Goal: Task Accomplishment & Management: Manage account settings

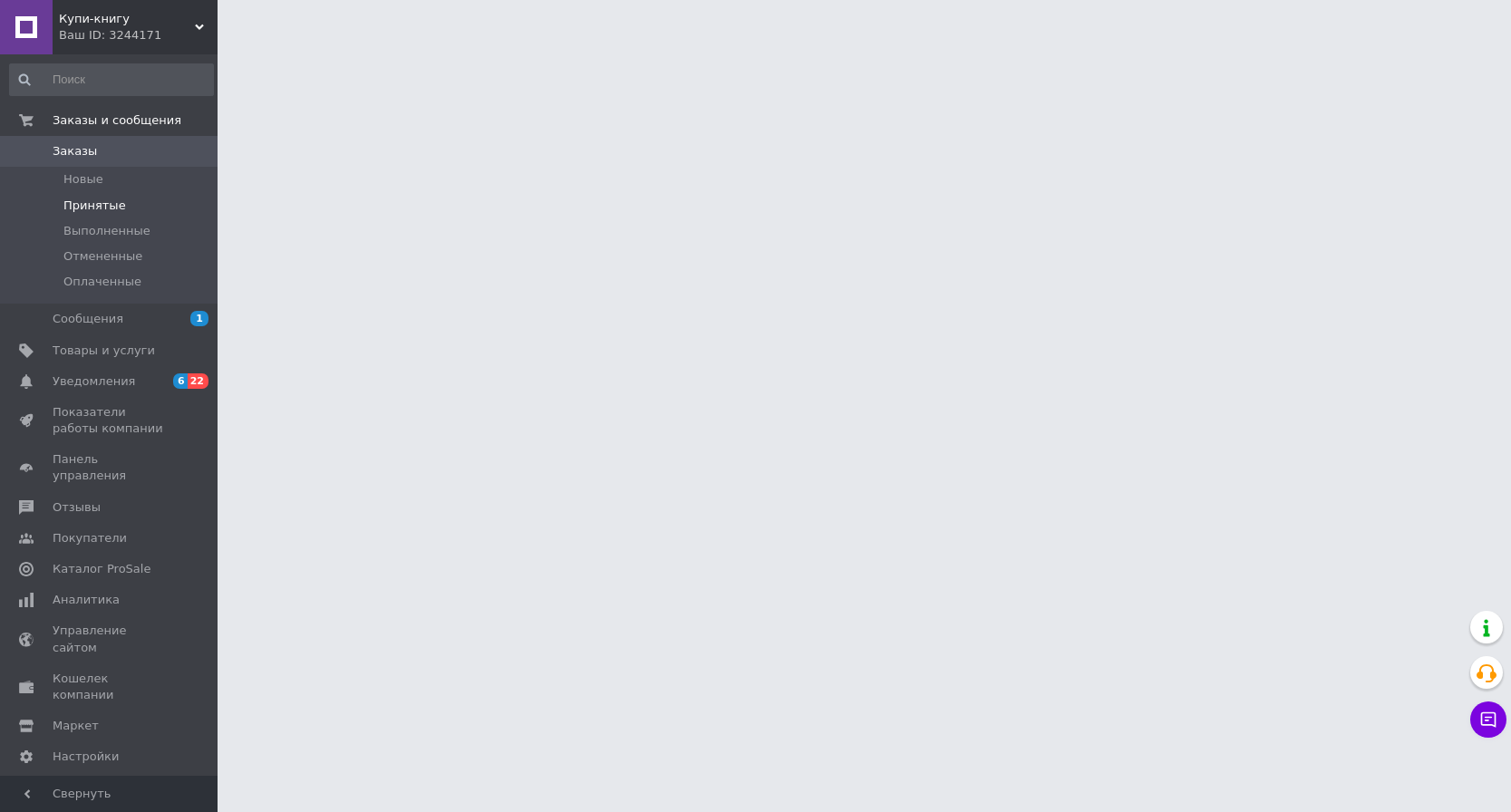
click at [100, 204] on span "Принятые" at bounding box center [94, 205] width 62 height 17
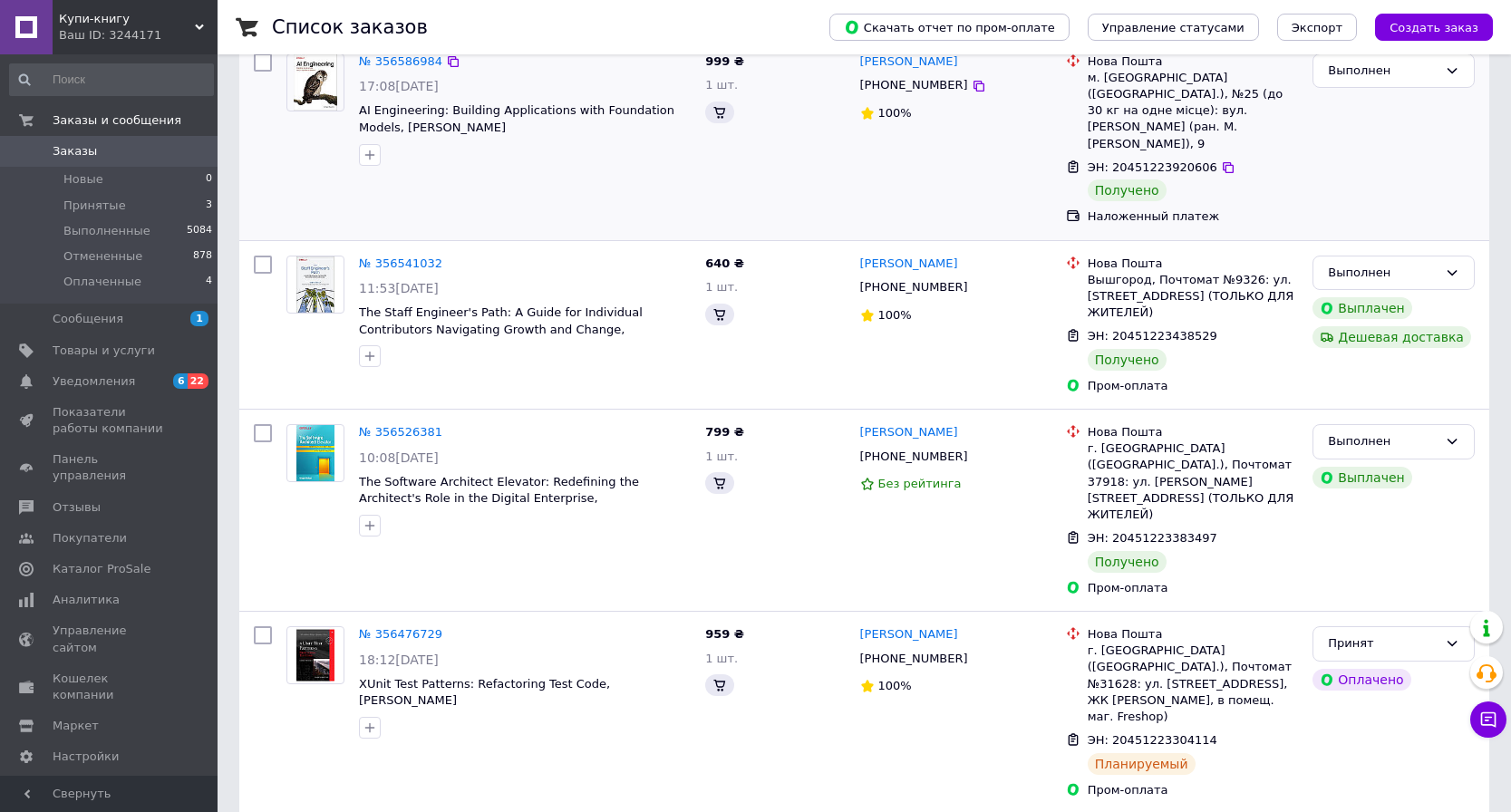
scroll to position [391, 0]
click at [421, 626] on link "№ 356476729" at bounding box center [400, 633] width 83 height 14
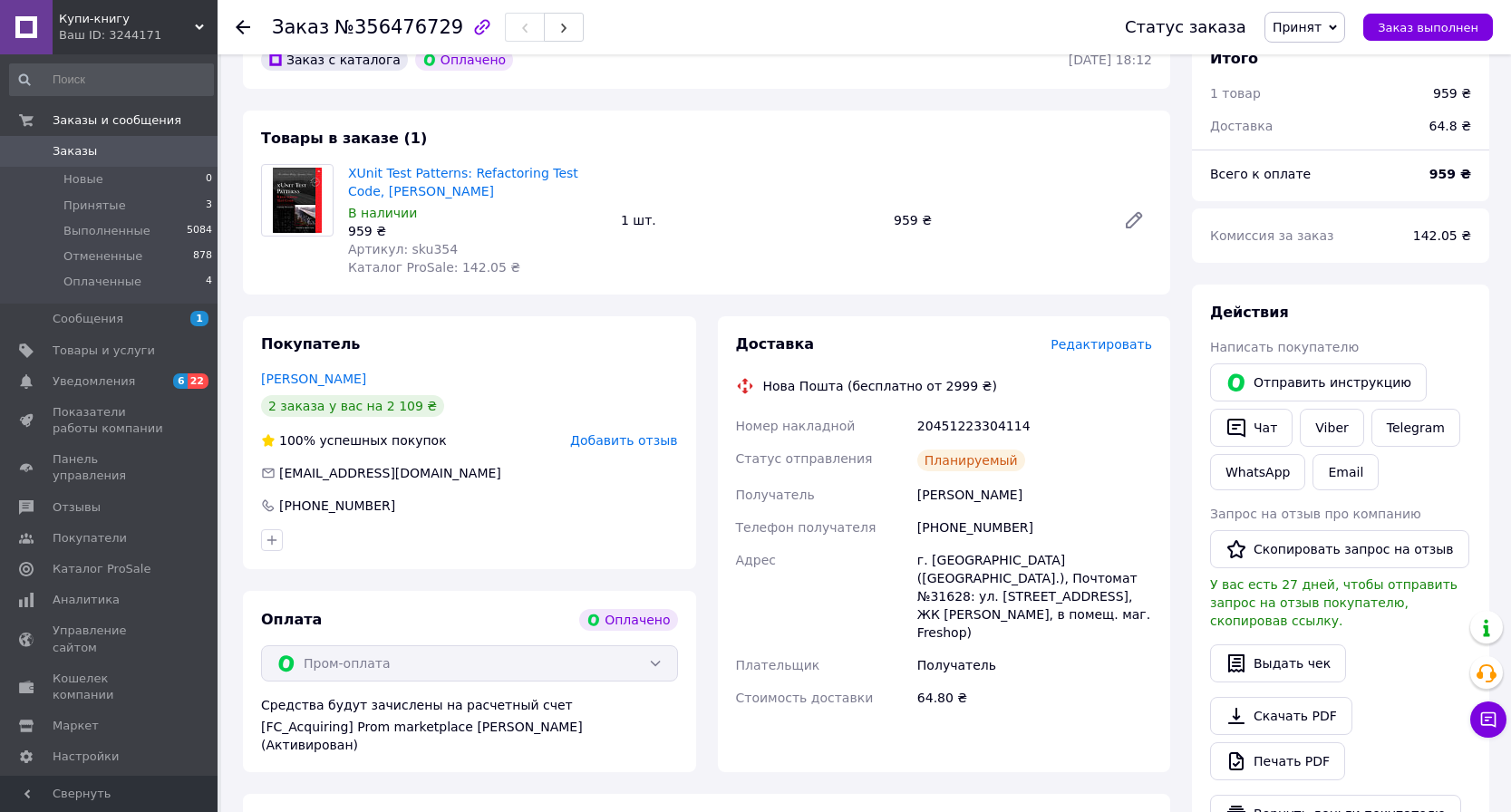
scroll to position [543, 0]
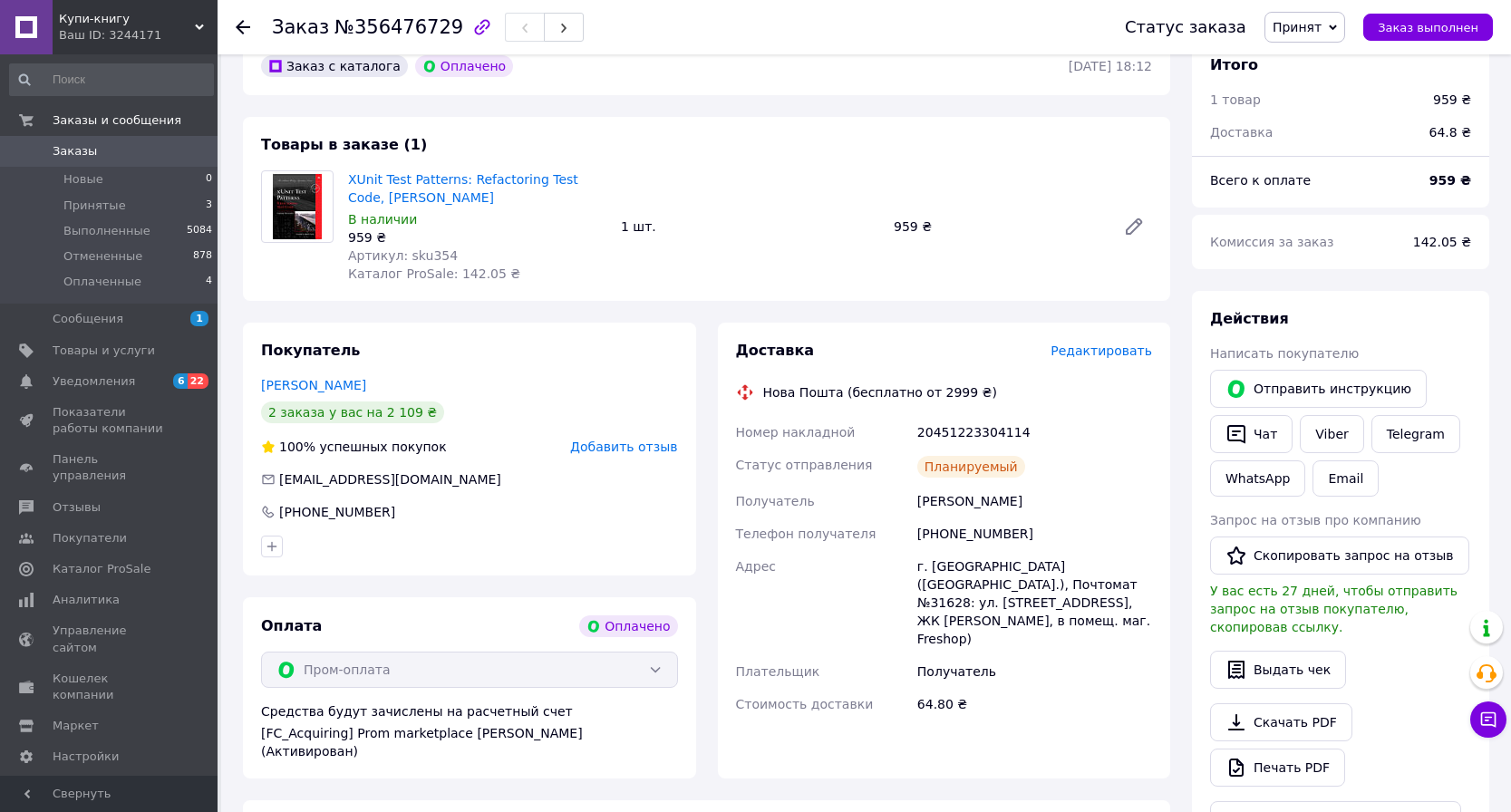
click at [69, 153] on span "Заказы" at bounding box center [74, 151] width 44 height 17
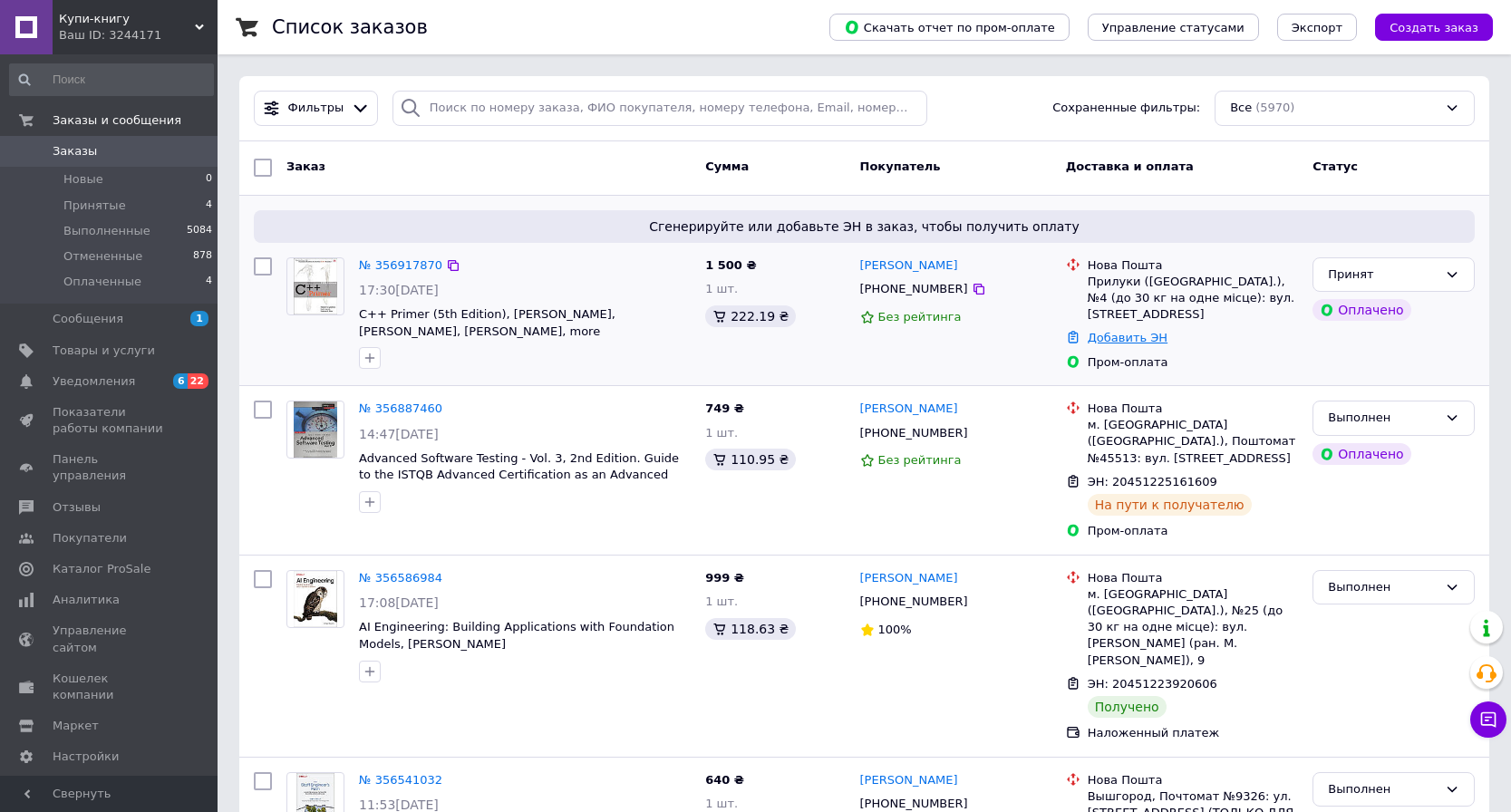
click at [1137, 337] on link "Добавить ЭН" at bounding box center [1128, 338] width 80 height 14
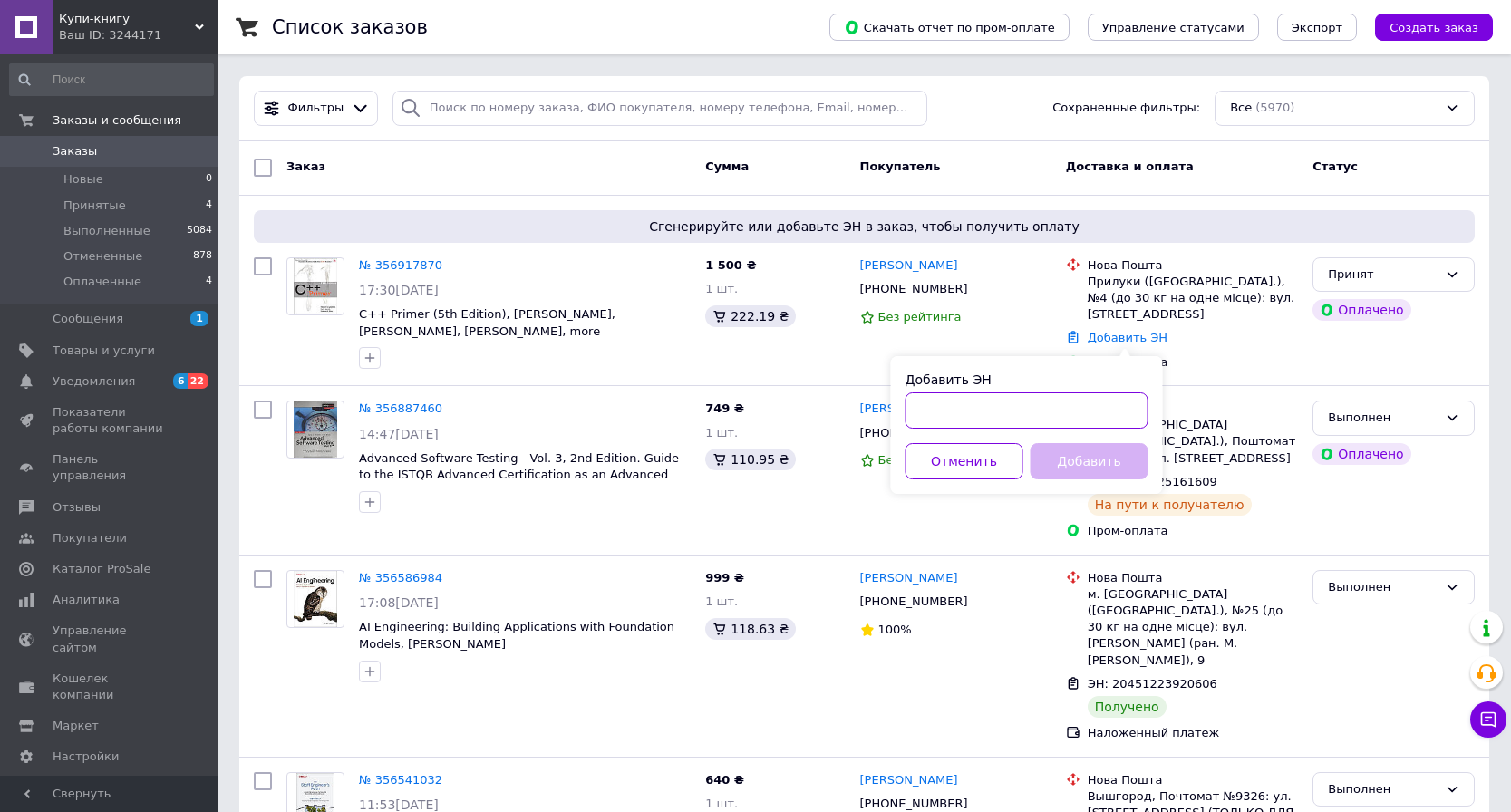
click at [1029, 425] on input "Добавить ЭН" at bounding box center [1027, 410] width 243 height 37
paste input "20451225325977"
type input "20451225325977"
click at [1070, 455] on button "Добавить" at bounding box center [1089, 460] width 118 height 37
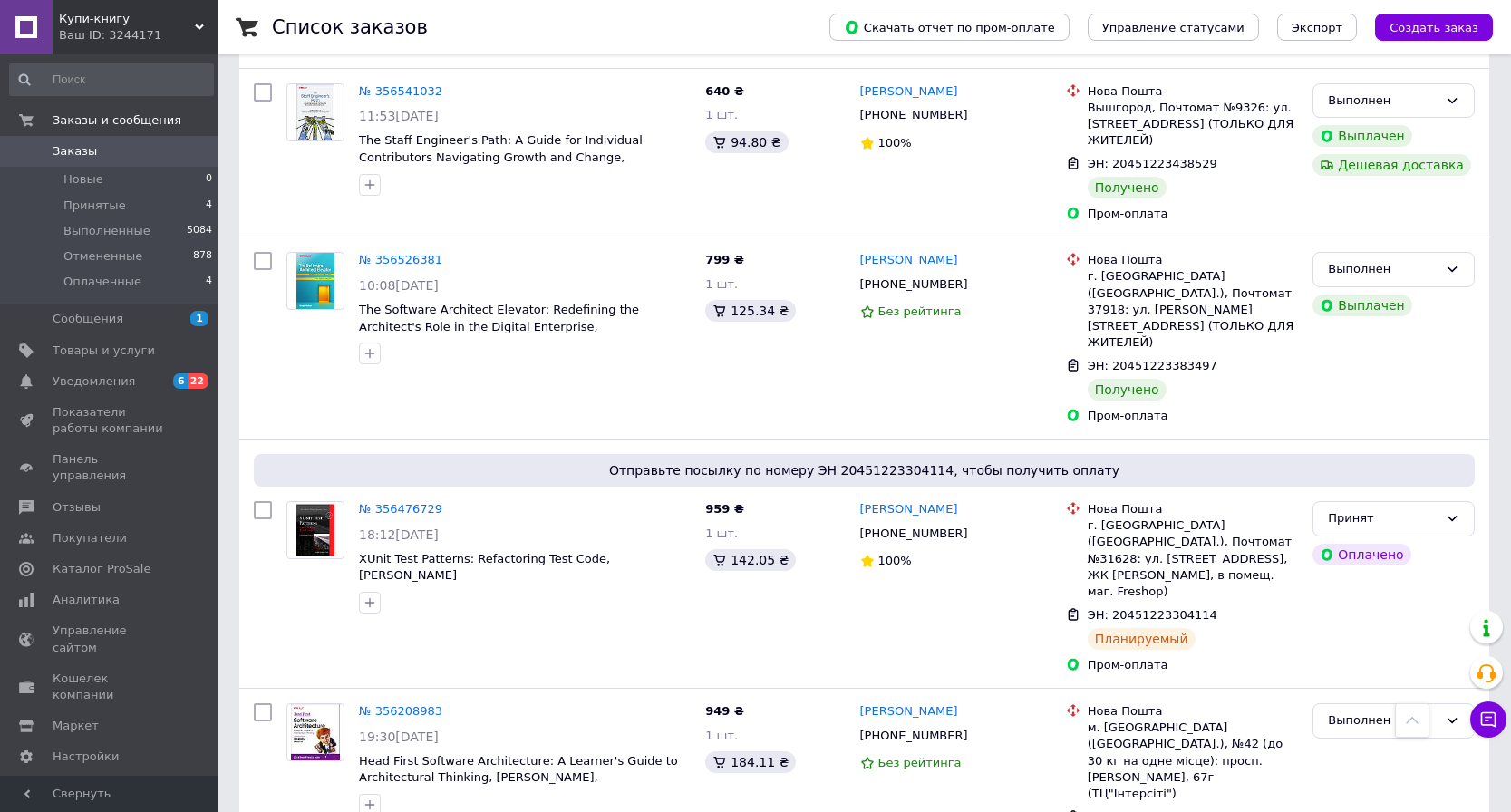
scroll to position [760, 0]
click at [971, 526] on icon at bounding box center [978, 532] width 15 height 15
drag, startPoint x: 426, startPoint y: 481, endPoint x: 361, endPoint y: 460, distance: 68.3
click at [361, 550] on span "XUnit Test Patterns: Refactoring Test Code, [PERSON_NAME]" at bounding box center [525, 567] width 332 height 34
copy span "XUnit Test Patterns: Refactoring Test Code, [PERSON_NAME]"
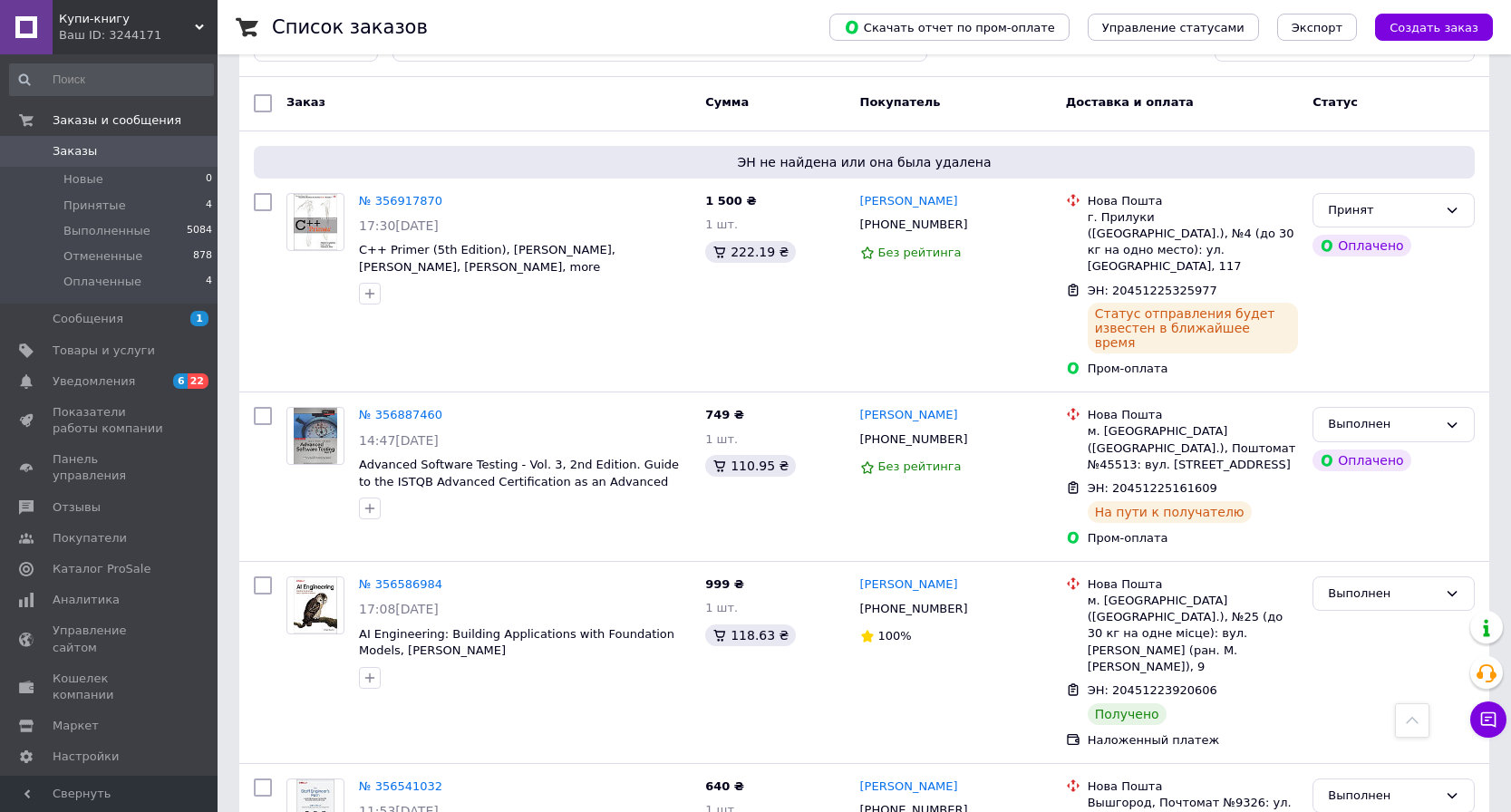
scroll to position [0, 0]
